Goal: Navigation & Orientation: Find specific page/section

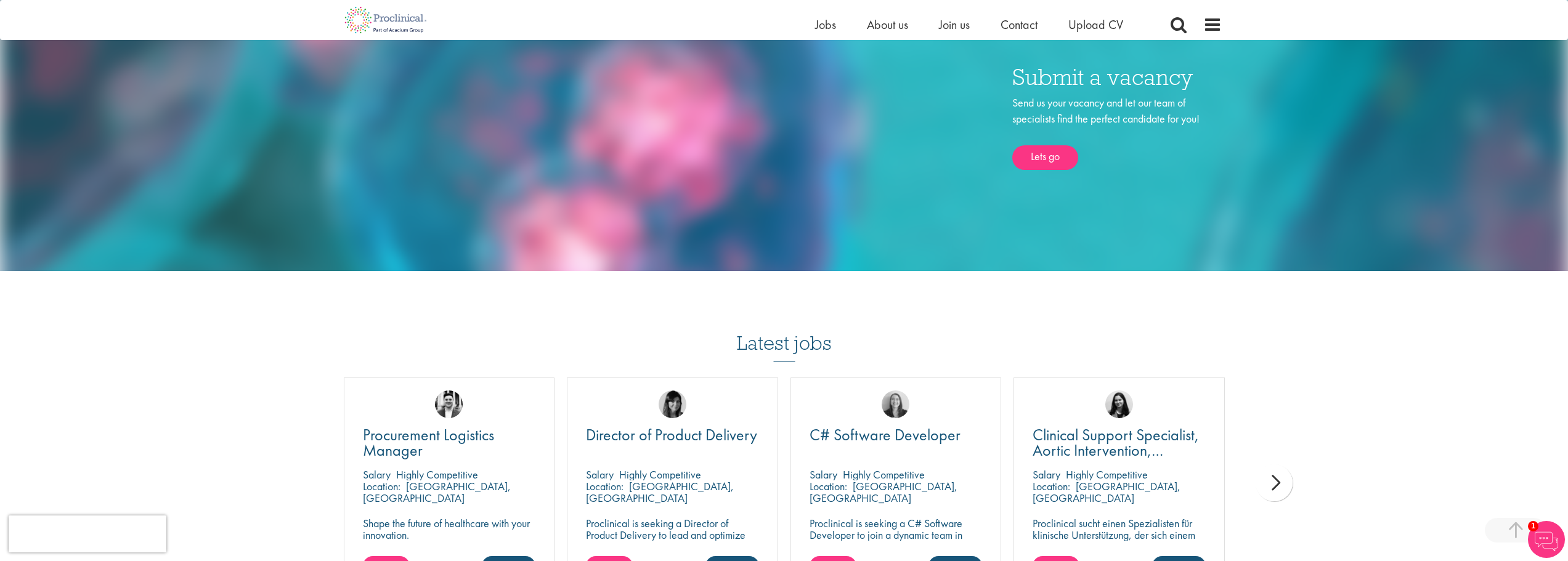
scroll to position [432, 0]
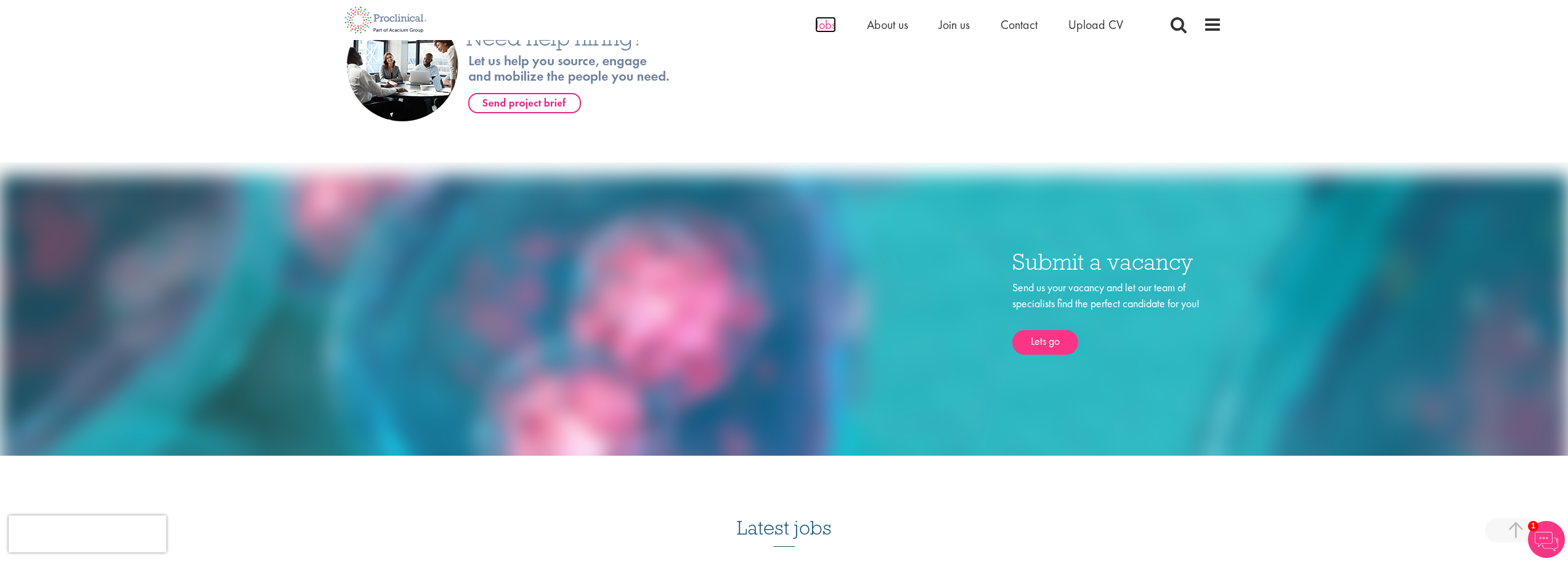
click at [831, 24] on span "Jobs" at bounding box center [825, 24] width 21 height 16
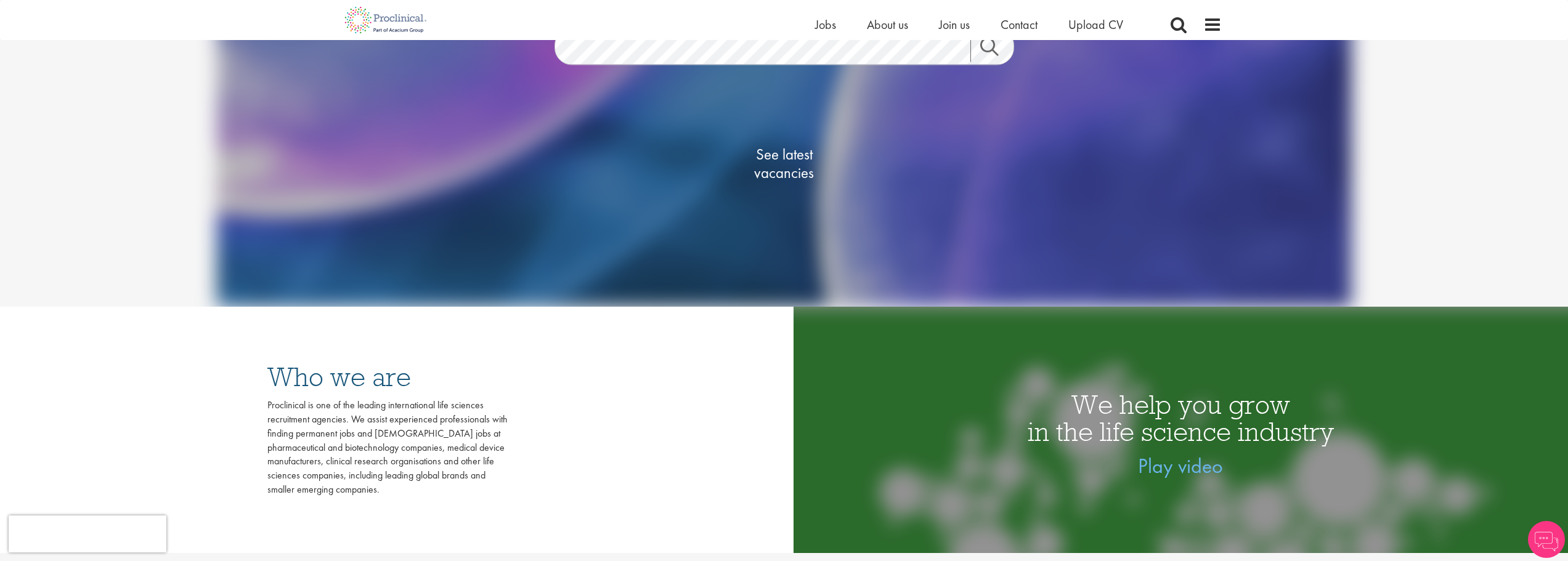
scroll to position [62, 0]
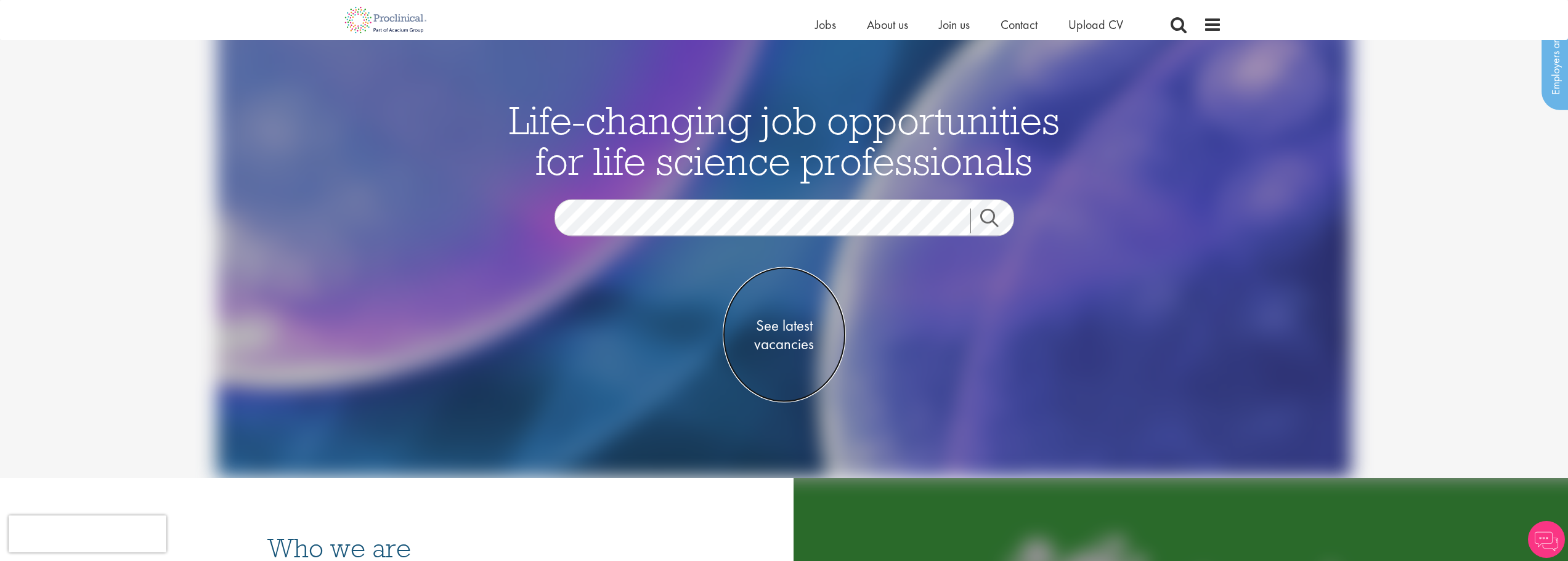
click at [779, 328] on span "See latest vacancies" at bounding box center [784, 335] width 123 height 37
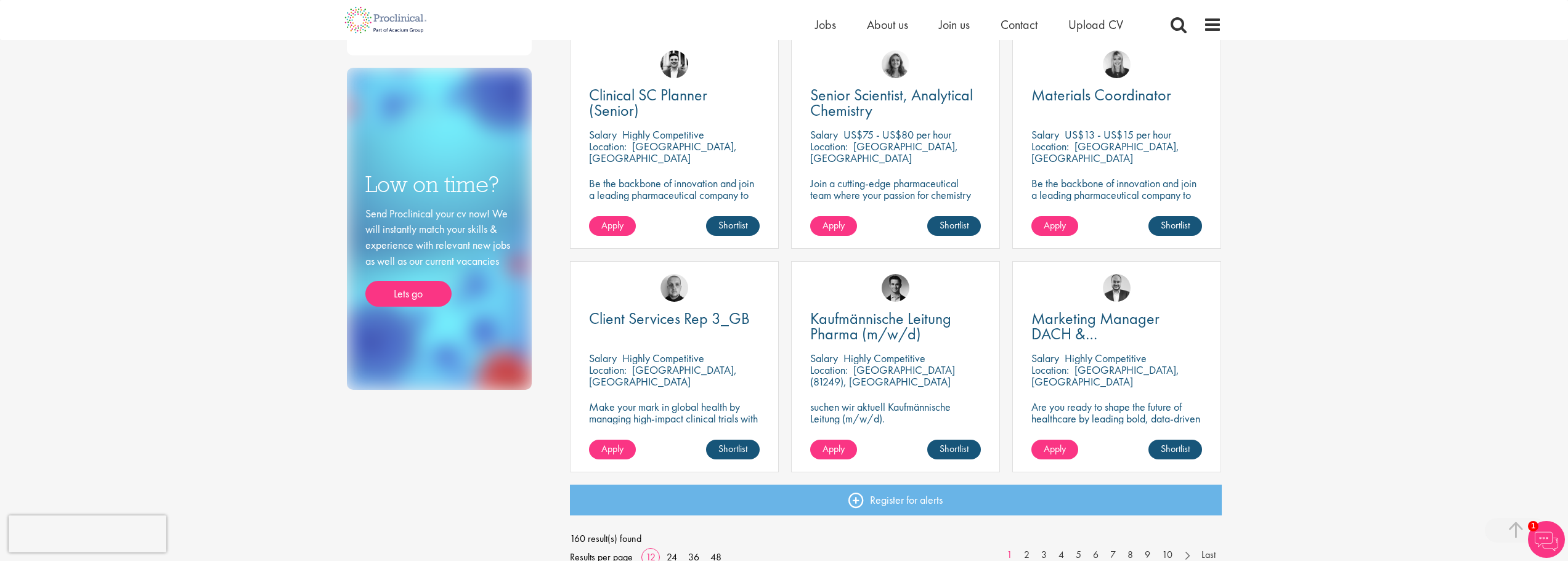
scroll to position [800, 0]
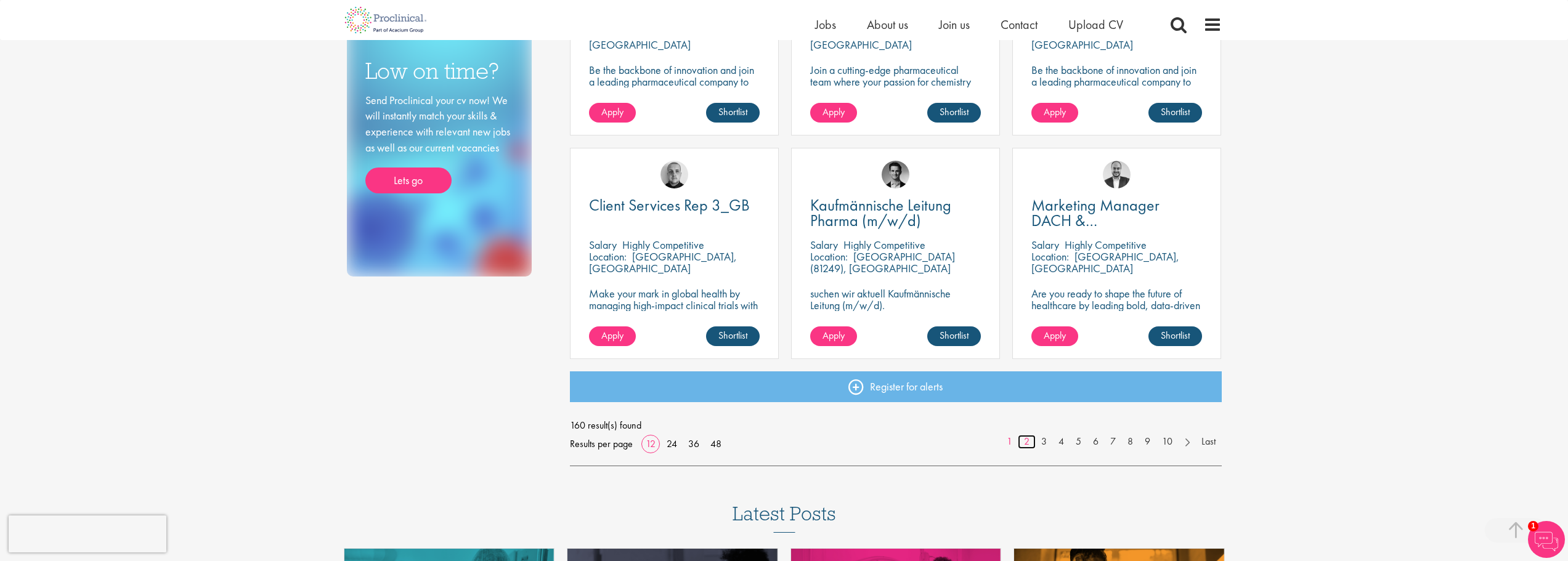
click at [1029, 440] on link "2" at bounding box center [1026, 442] width 18 height 14
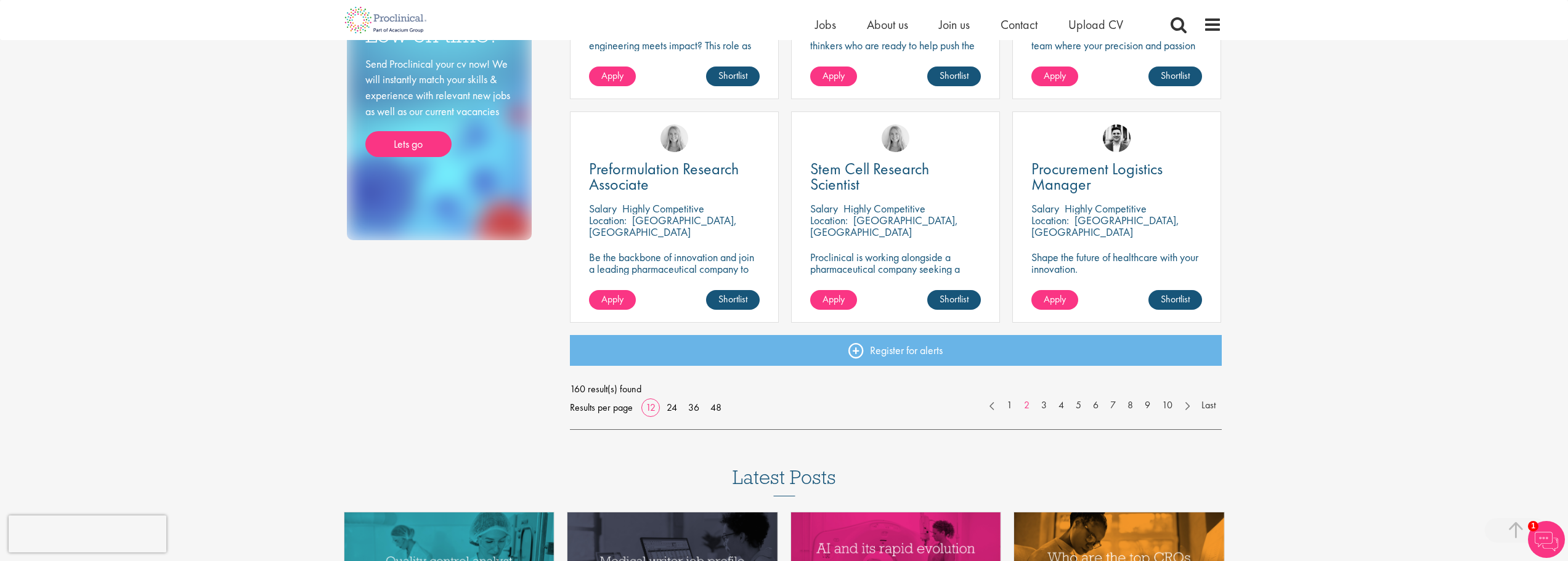
scroll to position [862, 0]
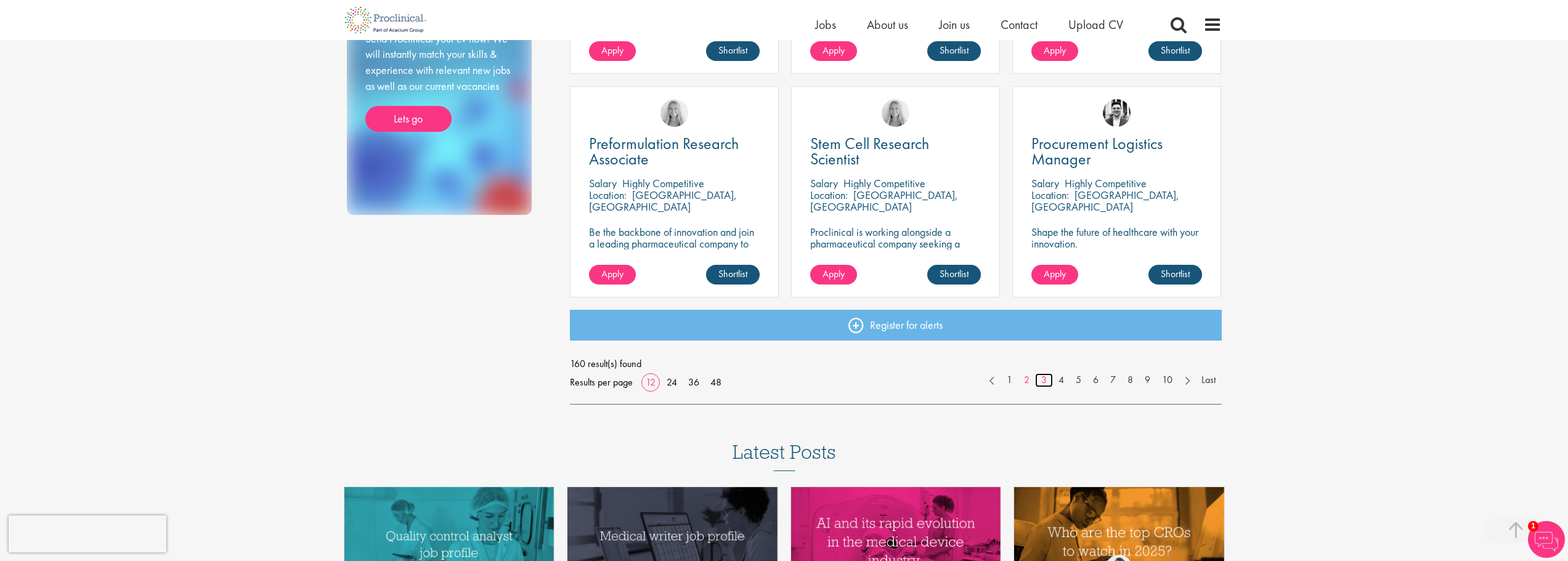
click at [1039, 380] on link "3" at bounding box center [1044, 380] width 18 height 14
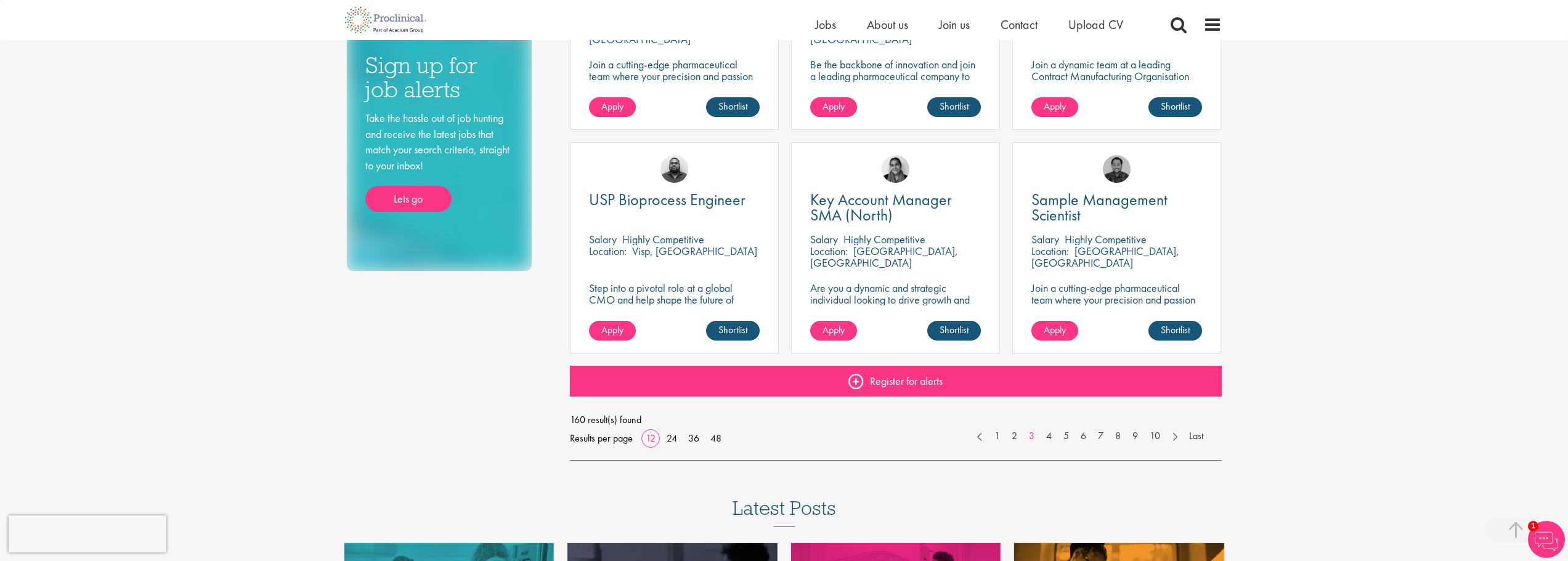
scroll to position [1047, 0]
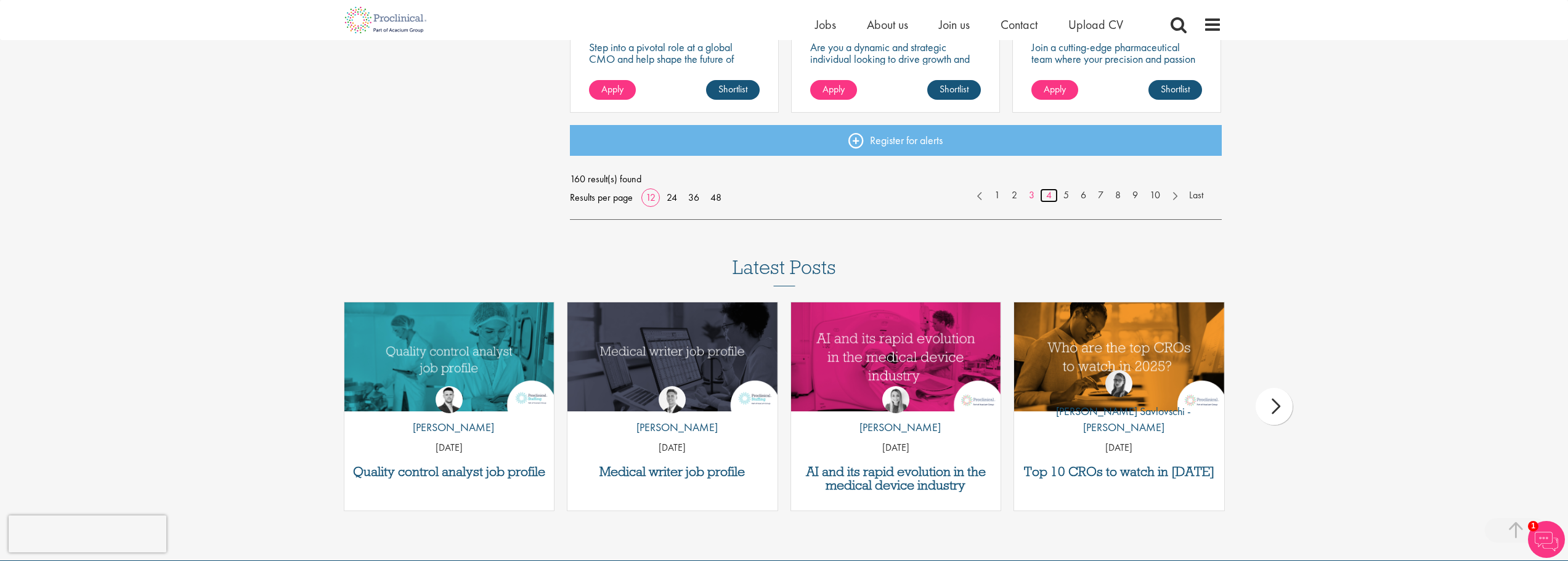
click at [1048, 197] on link "4" at bounding box center [1049, 195] width 18 height 14
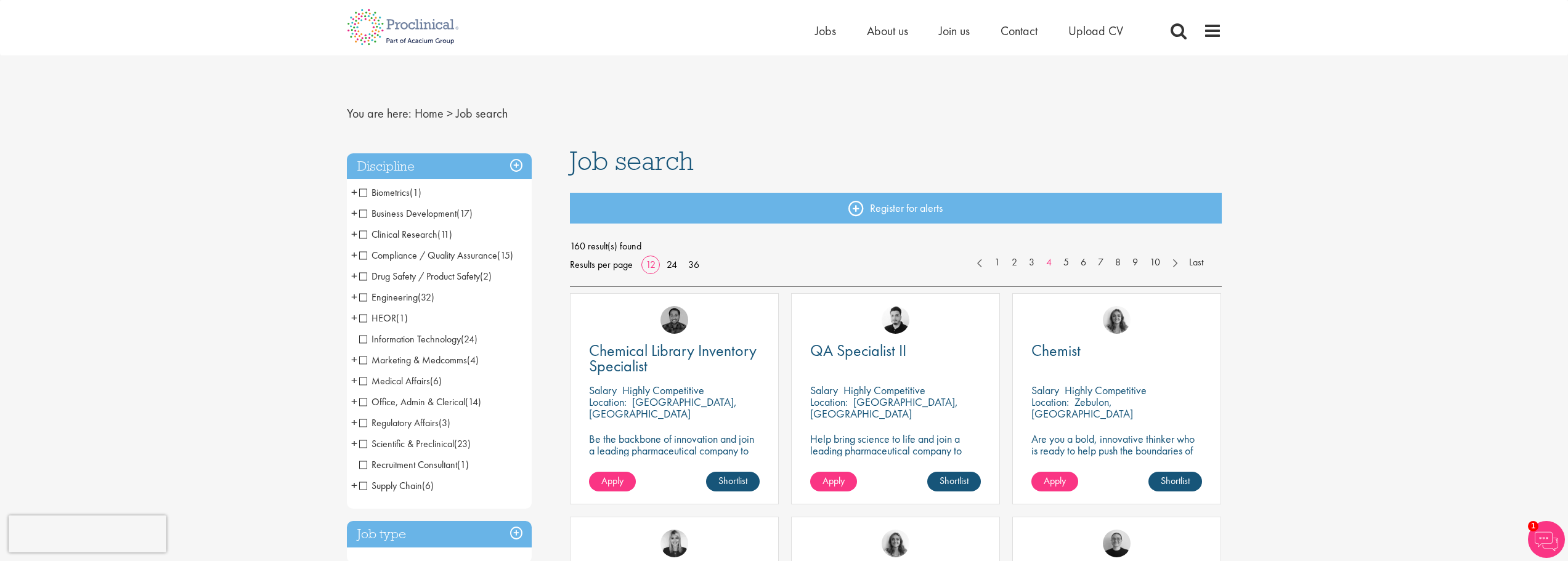
drag, startPoint x: 670, startPoint y: 0, endPoint x: 579, endPoint y: 92, distance: 129.4
